Goal: Task Accomplishment & Management: Manage account settings

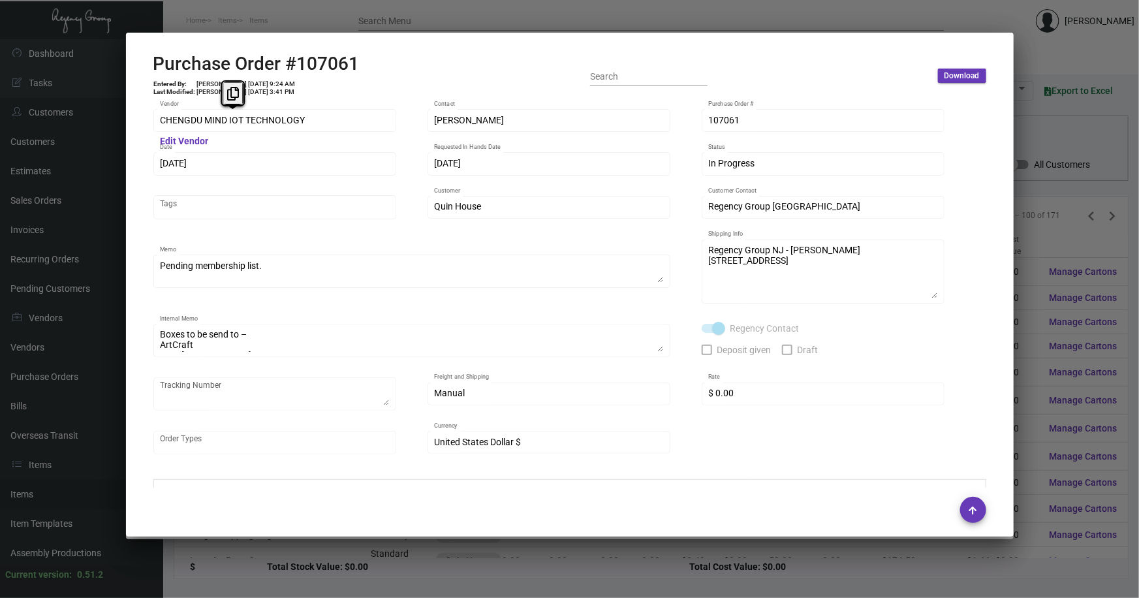
scroll to position [237, 0]
click at [287, 562] on div at bounding box center [569, 299] width 1139 height 598
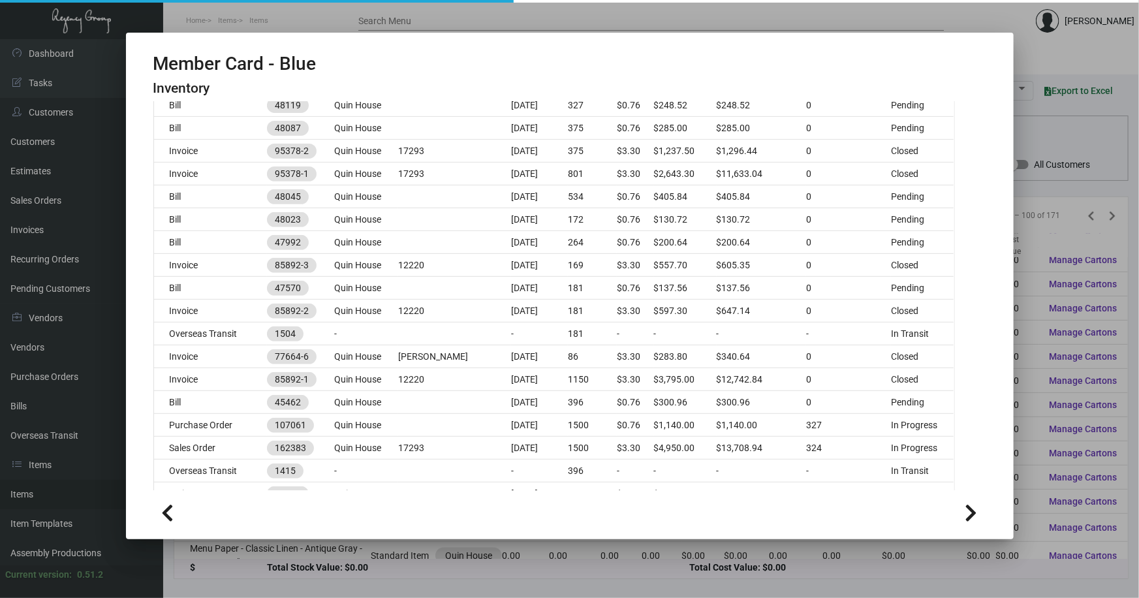
click at [287, 562] on div at bounding box center [569, 299] width 1139 height 598
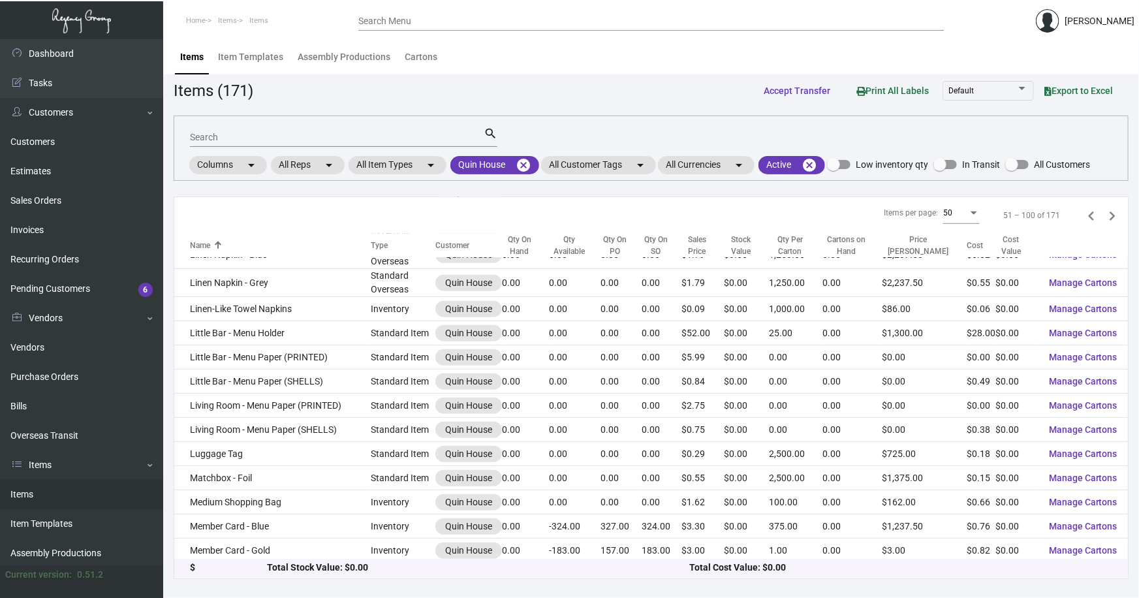
scroll to position [711, 0]
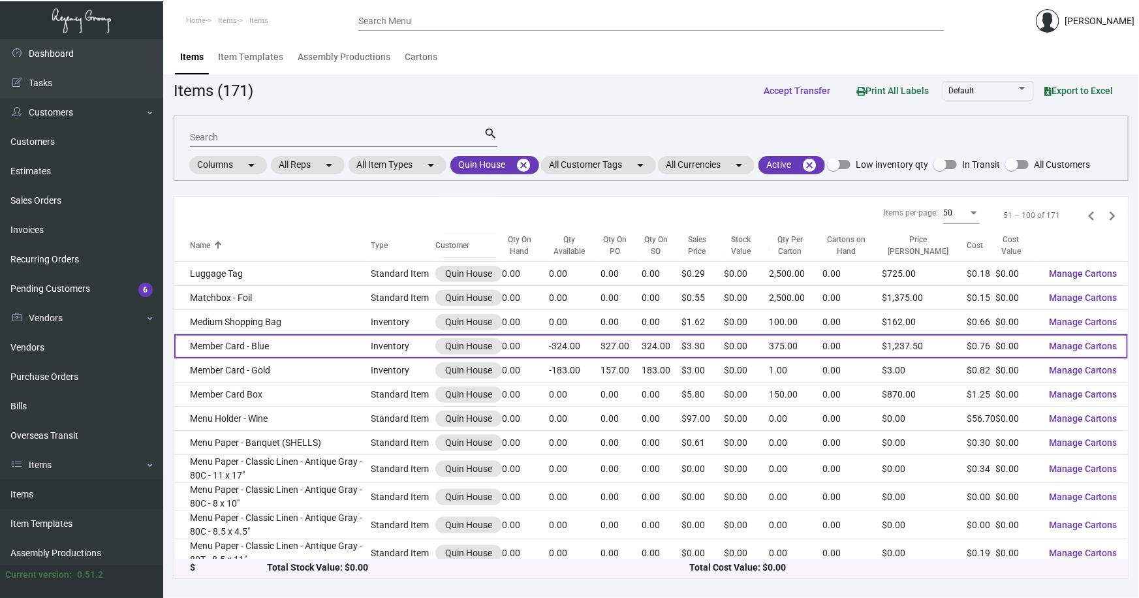
click at [247, 334] on td "Member Card - Blue" at bounding box center [272, 346] width 196 height 24
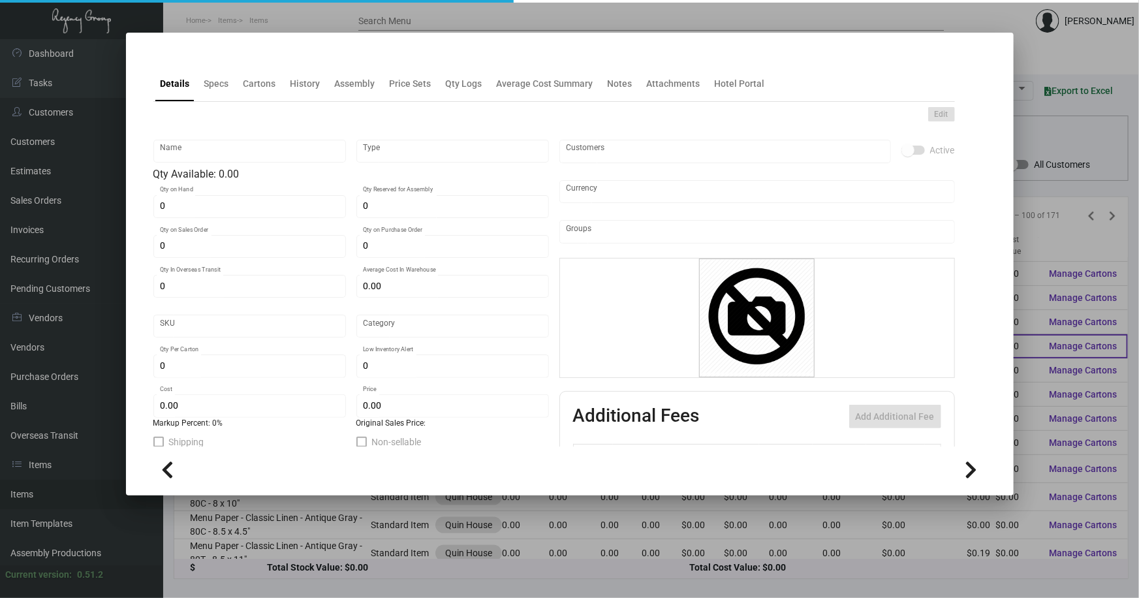
type input "Member Card - Blue"
type input "Inventory"
type input "324"
type input "327"
type input "203"
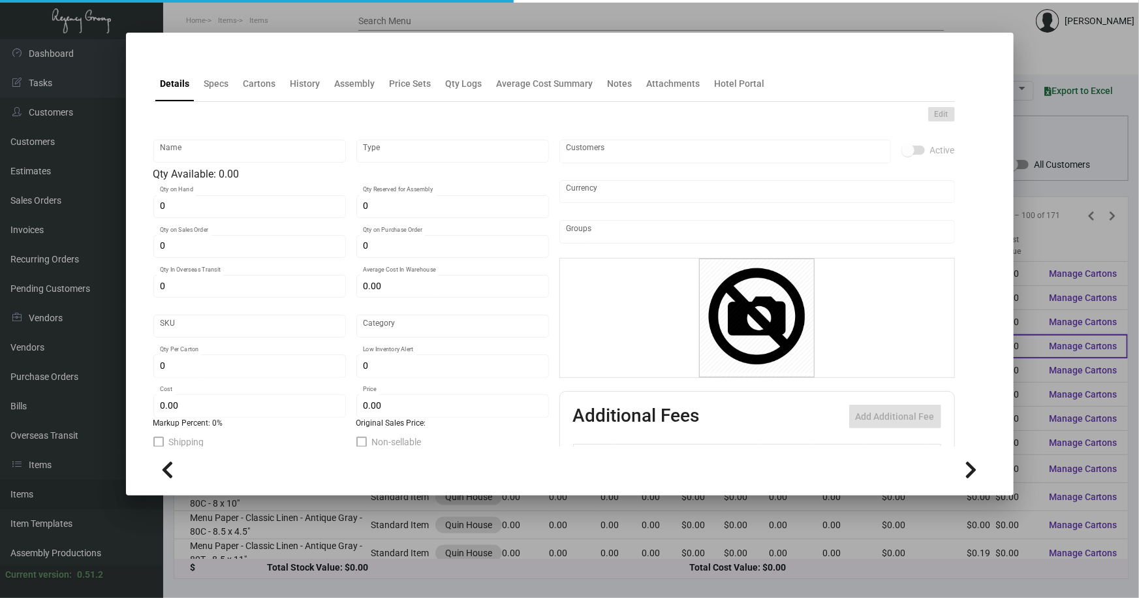
type input "$ 2.6978"
type input "QBST-Key Card -93"
type input "Overseas"
type input "375"
type input "$ 0.76"
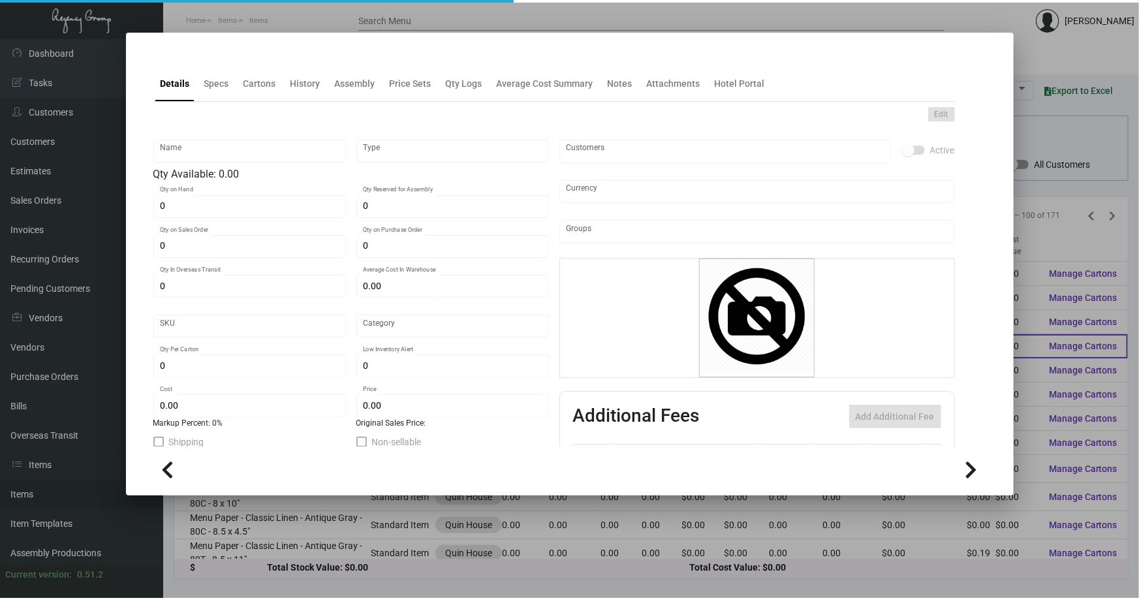
type input "$ 3.30"
checkbox input "true"
type input "United States Dollar $"
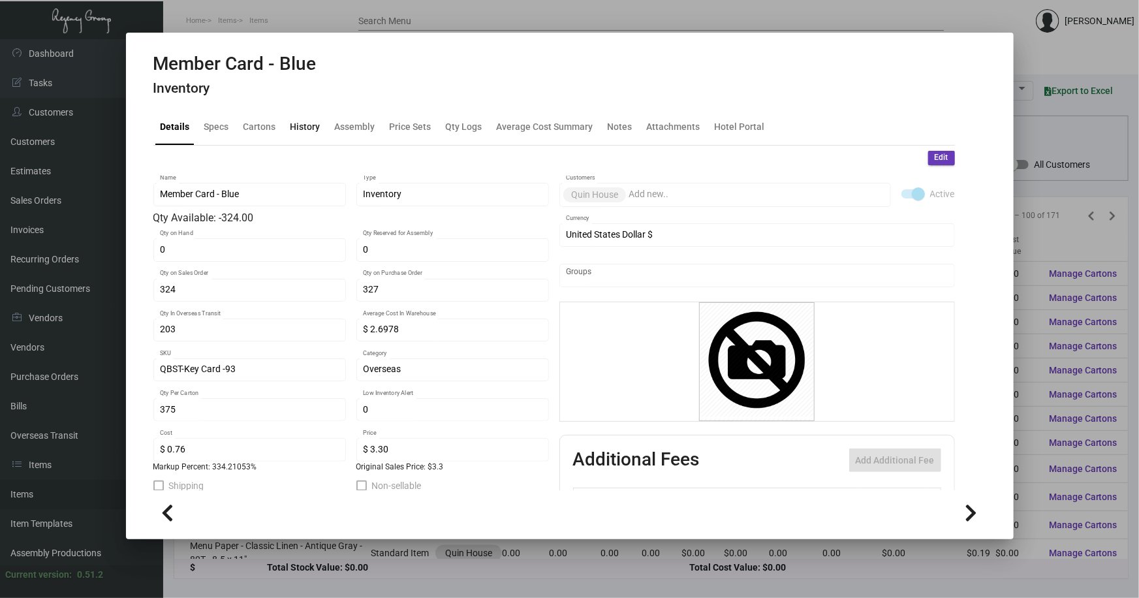
click at [309, 126] on div "History" at bounding box center [305, 127] width 30 height 14
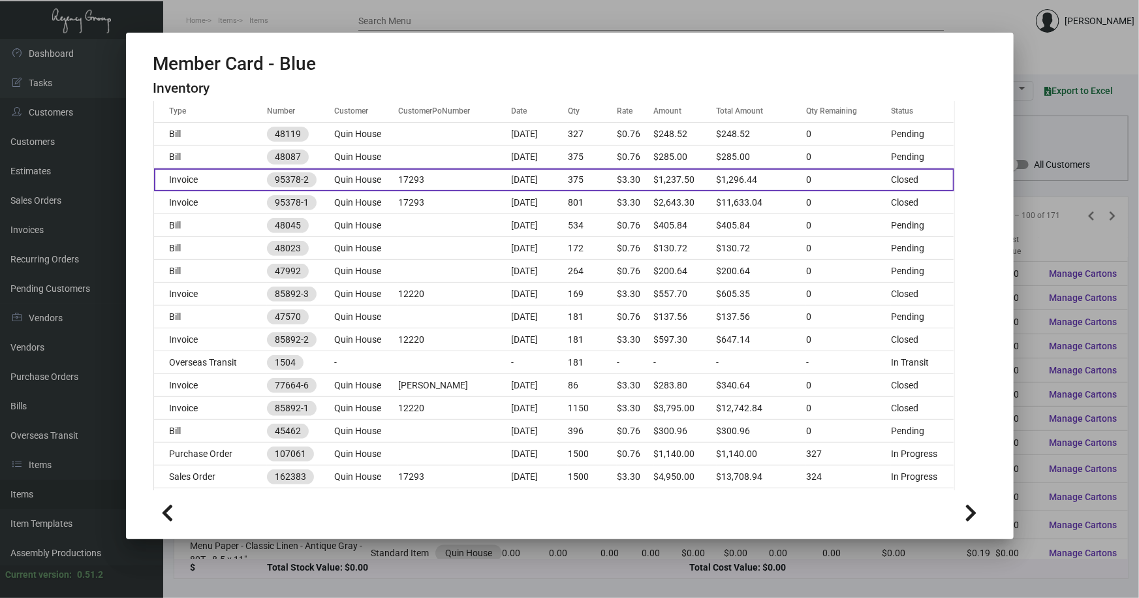
scroll to position [237, 0]
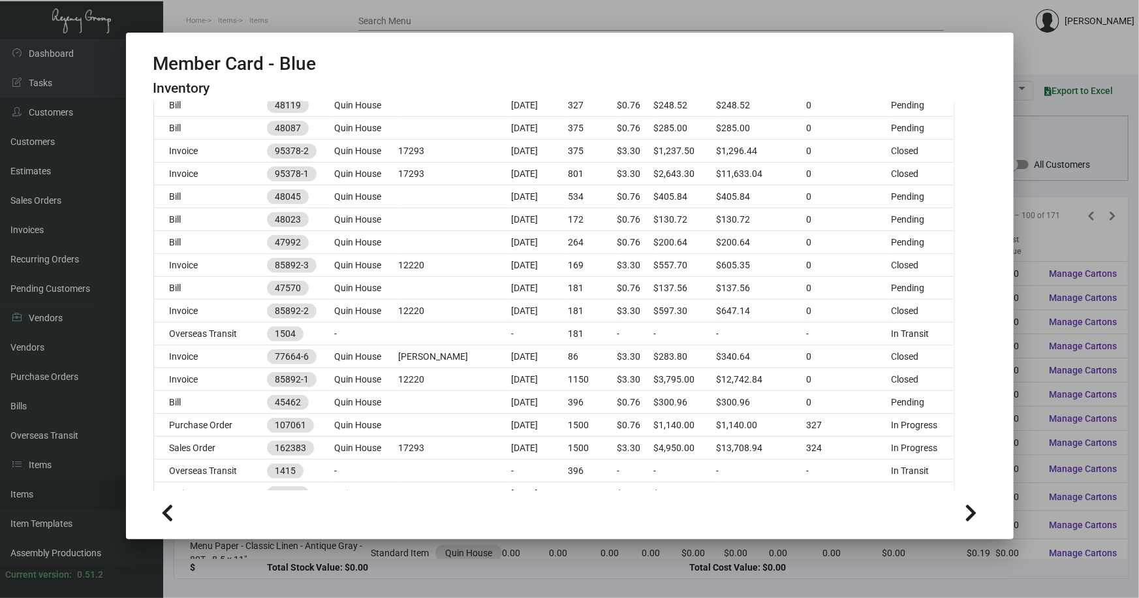
click at [1043, 243] on div at bounding box center [569, 299] width 1139 height 598
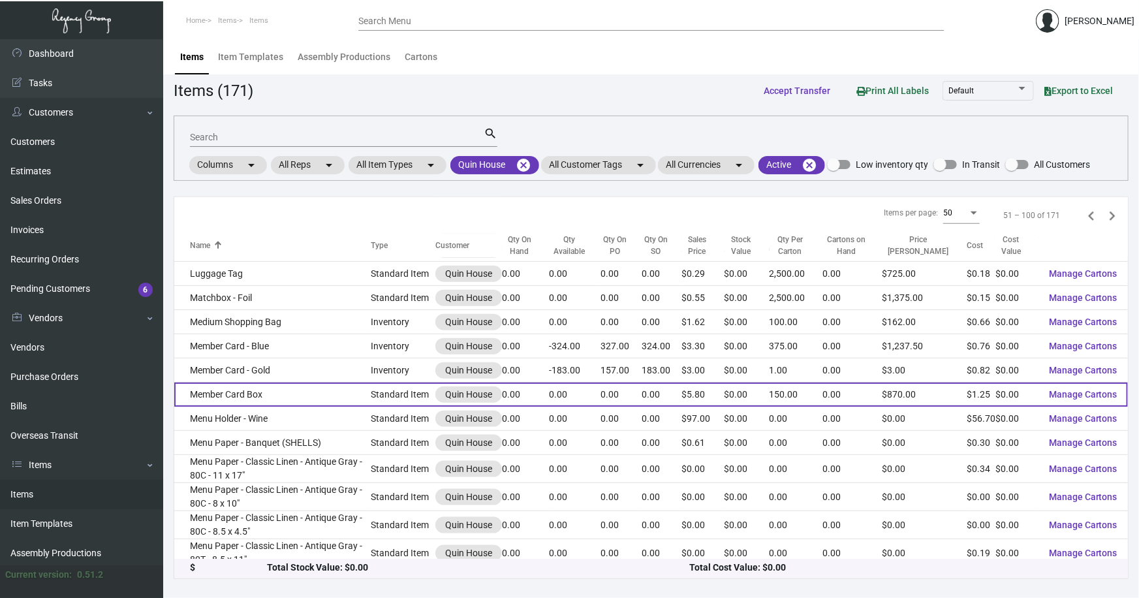
click at [254, 388] on td "Member Card Box" at bounding box center [272, 394] width 196 height 24
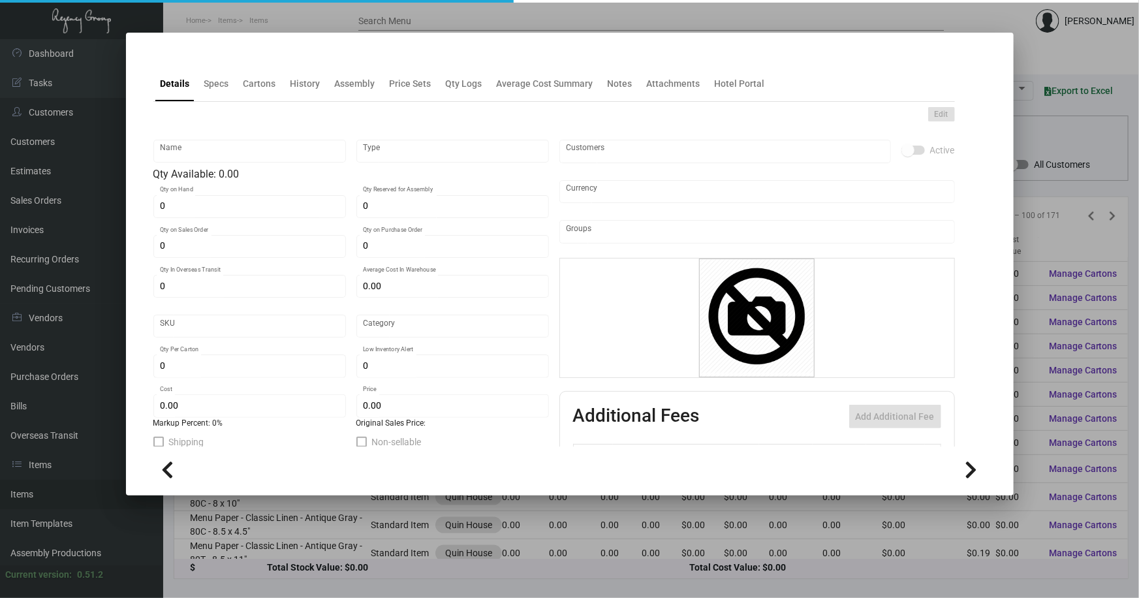
type input "Member Card Box"
type input "Standard Item"
type input "804"
type input "$ 1.50"
type input "QH-143501"
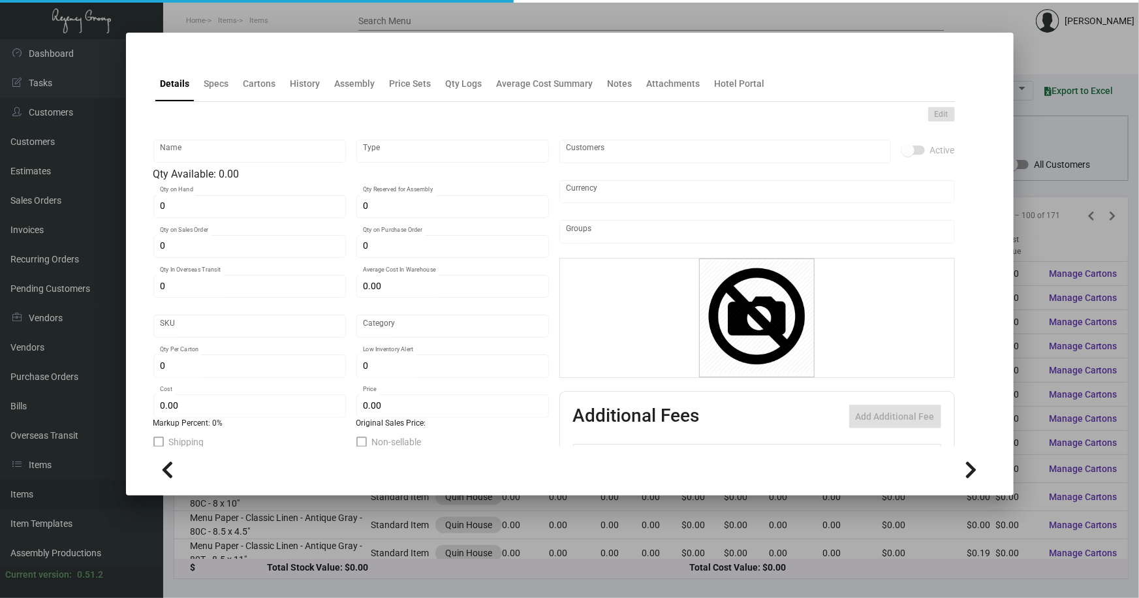
type input "Overseas"
type input "150"
type input "$ 1.25"
type input "$ 5.80"
checkbox input "true"
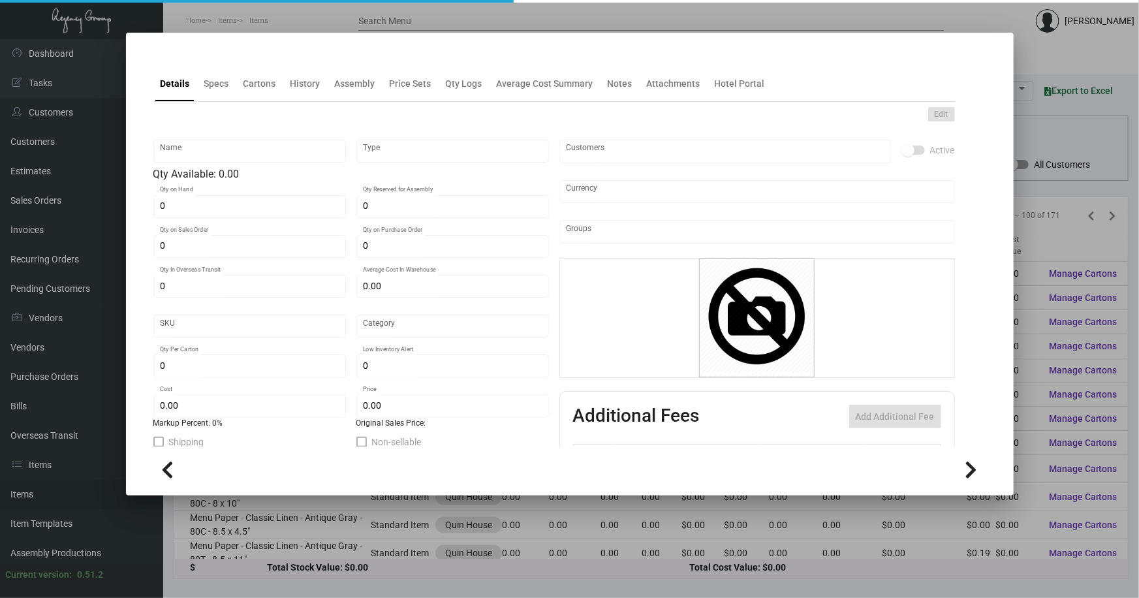
checkbox input "true"
type input "United States Dollar $"
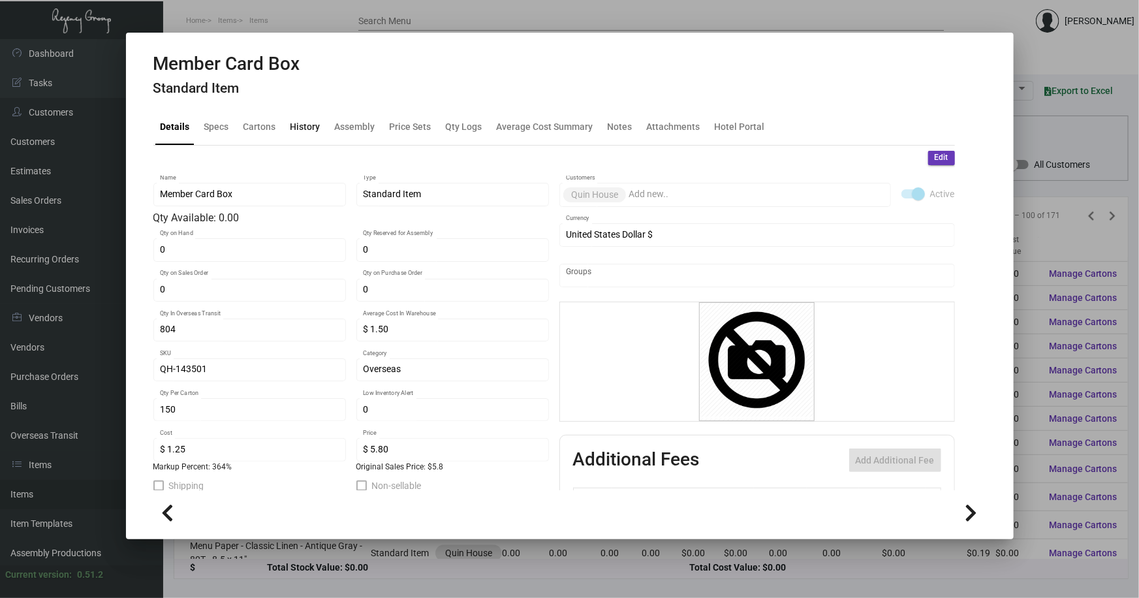
click at [301, 128] on div "History" at bounding box center [305, 127] width 30 height 14
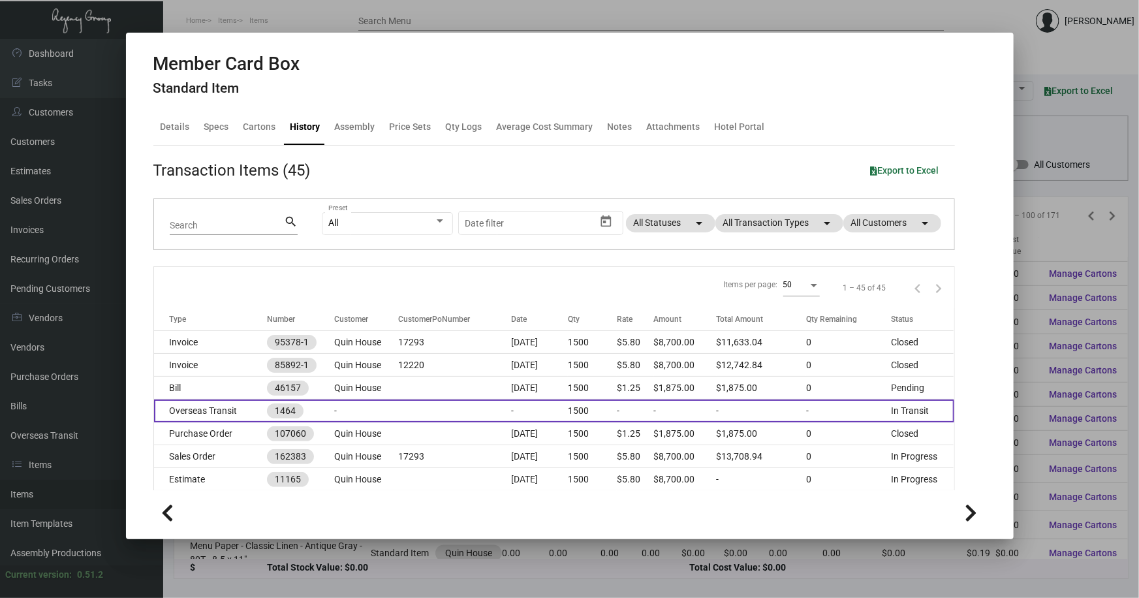
click at [384, 411] on td "-" at bounding box center [366, 410] width 64 height 23
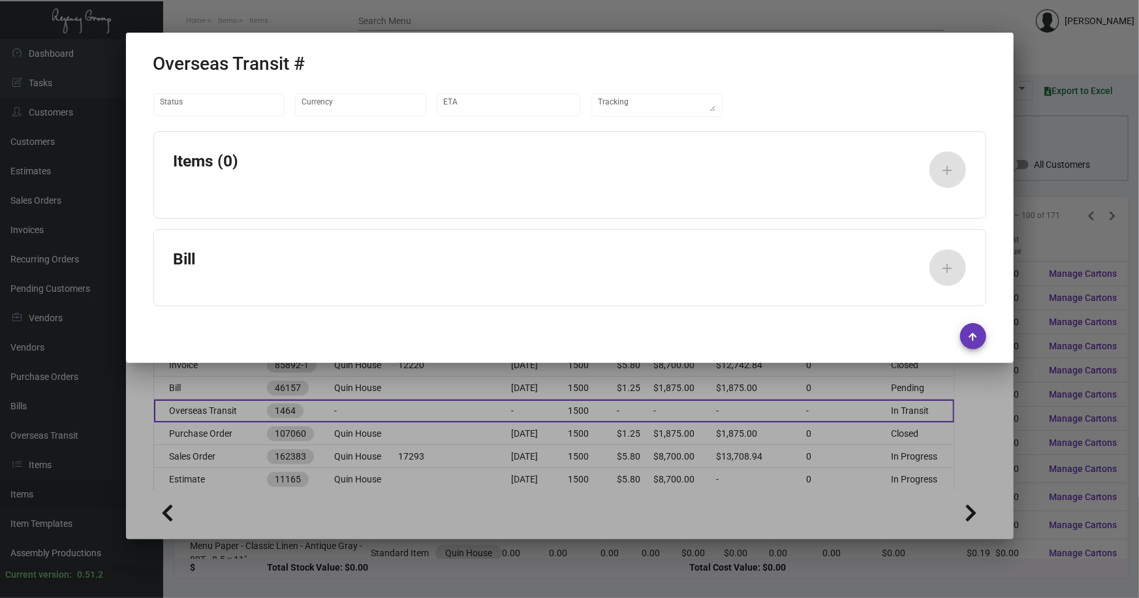
type input "United States Dollar $"
type input "[DATE]"
type textarea "DHL #2262528656, DHL#2262526556"
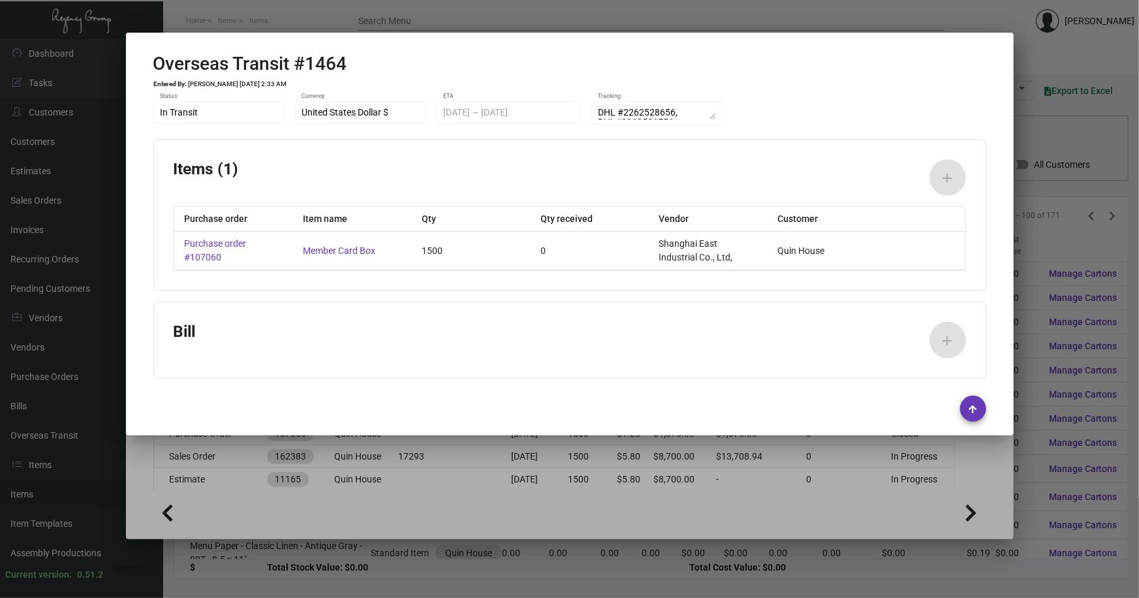
click at [1050, 63] on div at bounding box center [569, 299] width 1139 height 598
